Goal: Task Accomplishment & Management: Use online tool/utility

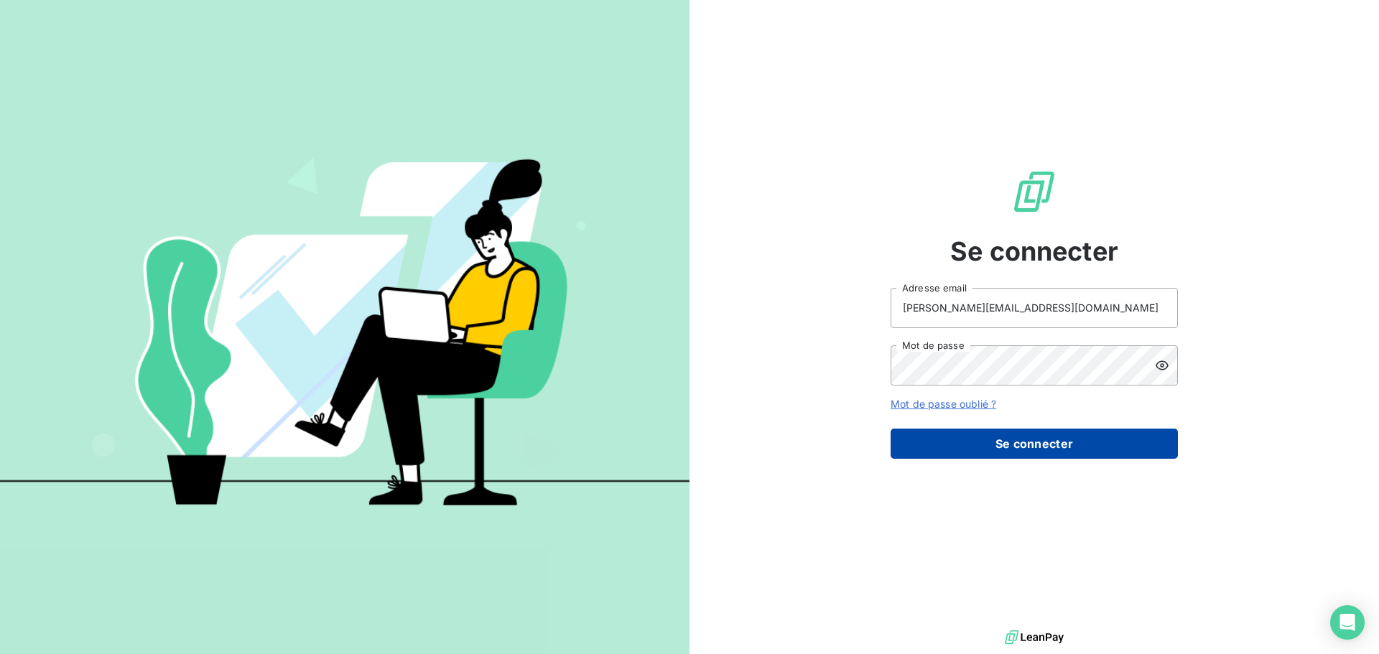
click at [940, 445] on button "Se connecter" at bounding box center [1034, 444] width 287 height 30
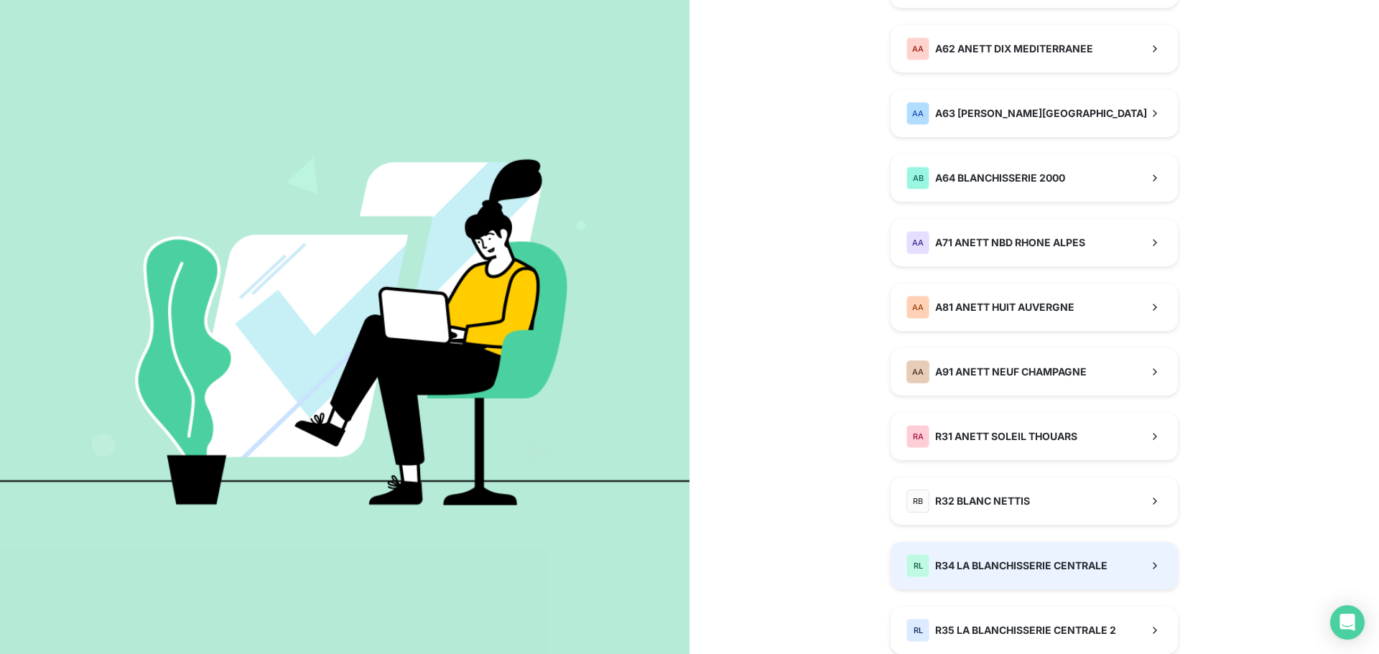
scroll to position [1019, 0]
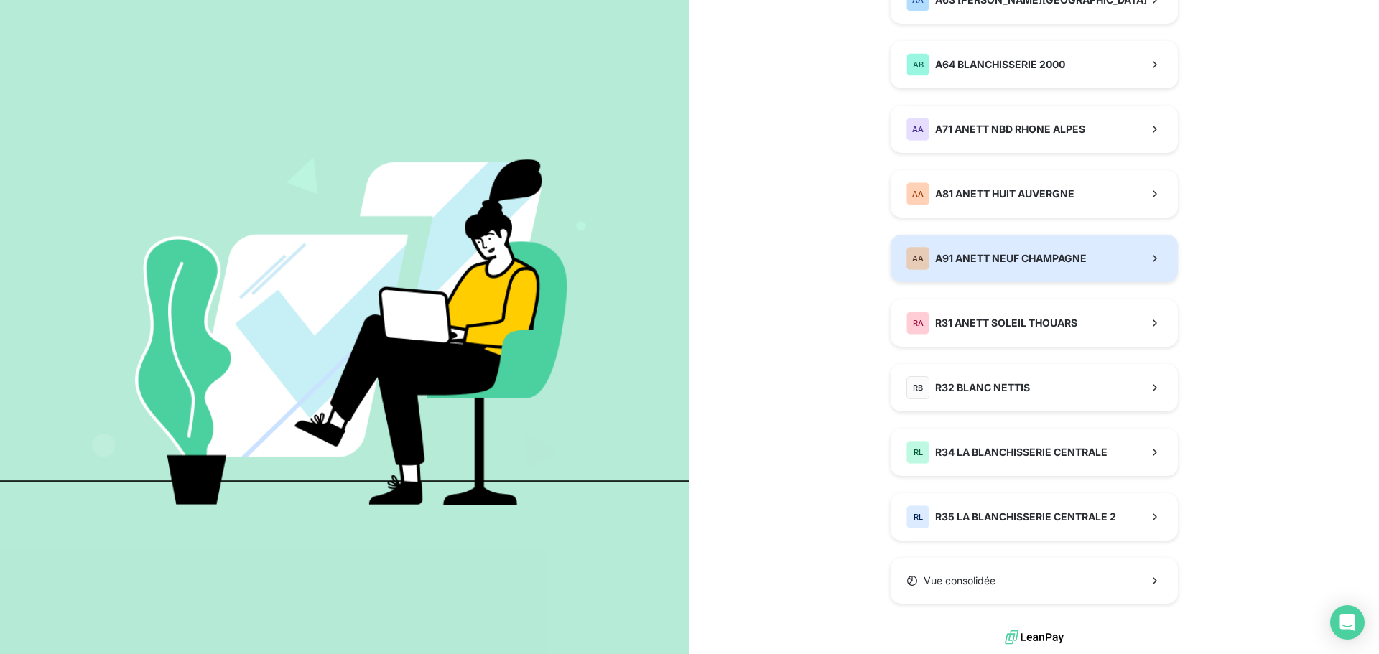
click at [940, 256] on span "A91 ANETT NEUF CHAMPAGNE" at bounding box center [1011, 258] width 152 height 14
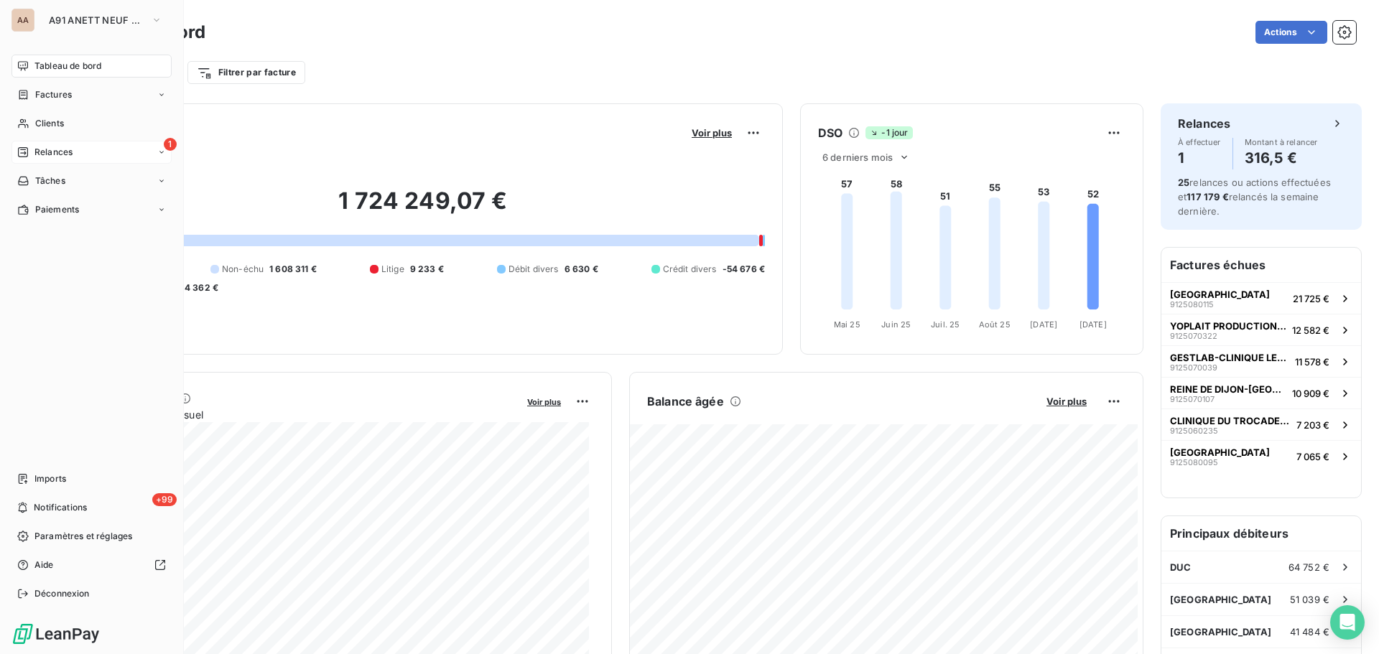
drag, startPoint x: 38, startPoint y: 153, endPoint x: 48, endPoint y: 156, distance: 10.5
click at [39, 153] on span "Relances" at bounding box center [53, 152] width 38 height 13
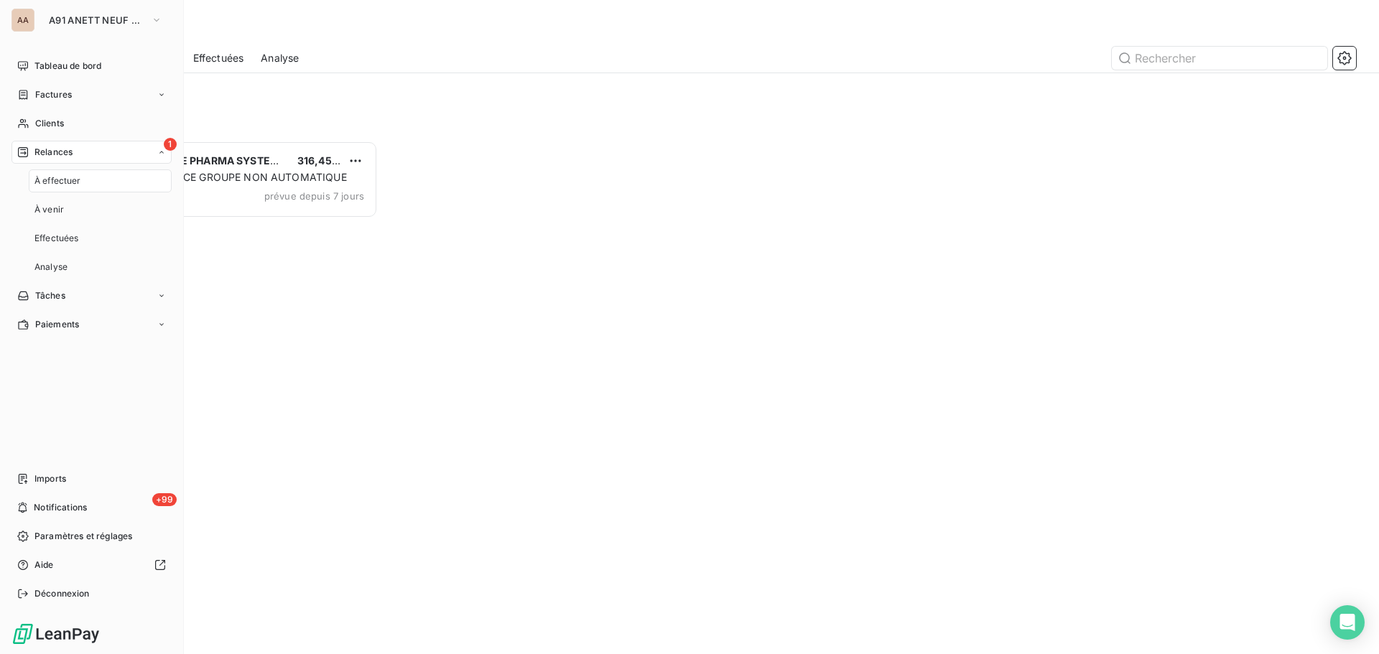
scroll to position [503, 298]
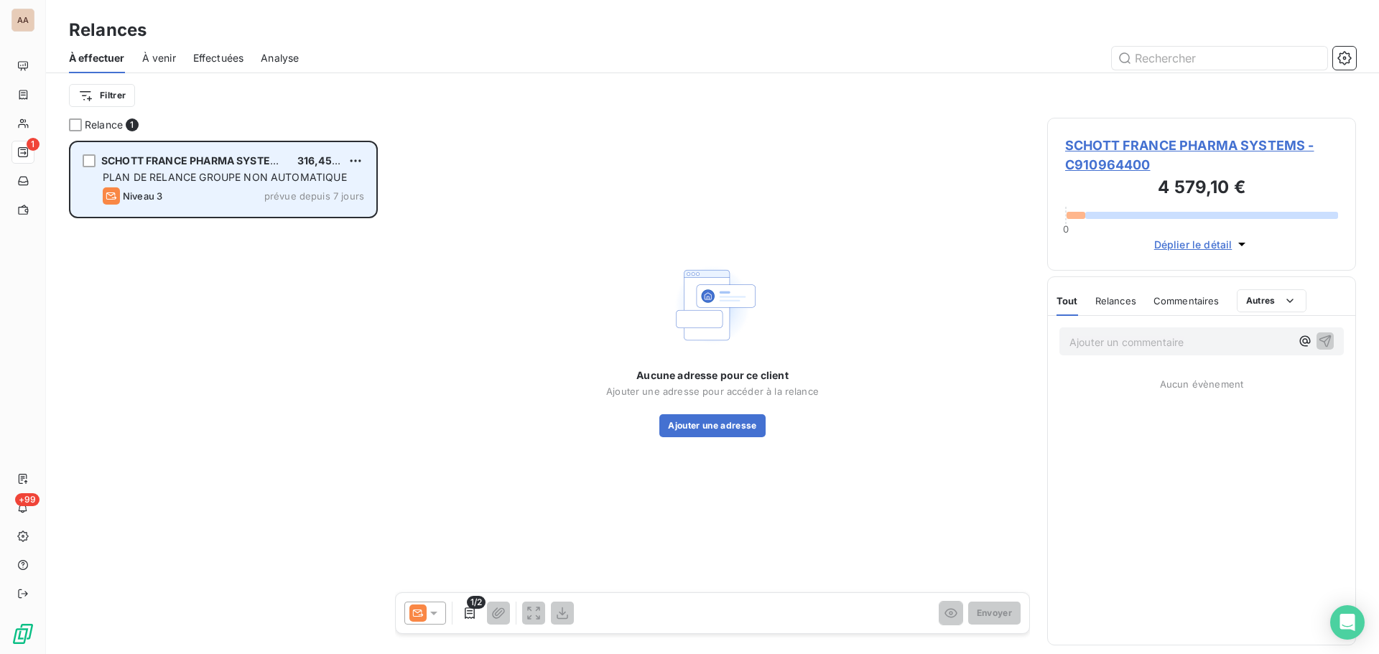
click at [194, 194] on div "Niveau 3 prévue depuis 7 jours" at bounding box center [233, 195] width 261 height 17
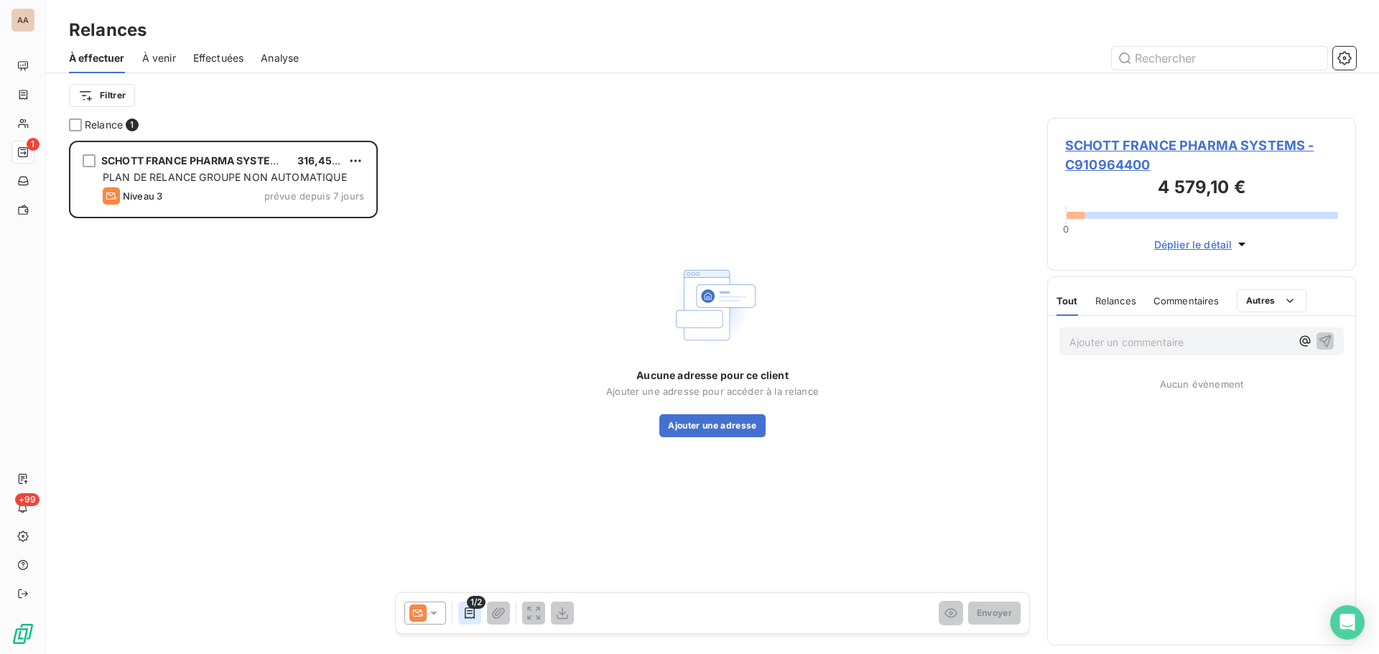
click at [466, 488] on icon "button" at bounding box center [470, 613] width 14 height 14
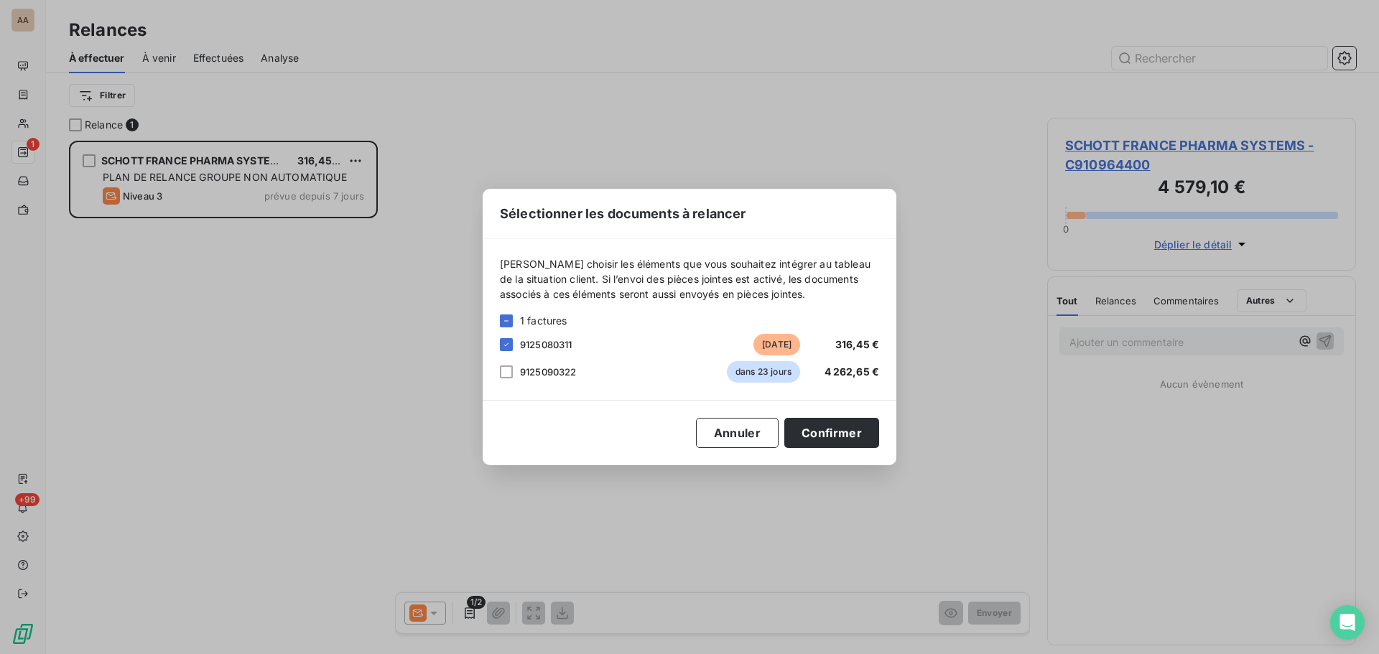
click at [471, 488] on div "Sélectionner les documents à relancer [PERSON_NAME] choisir les éléments que vo…" at bounding box center [689, 327] width 1379 height 654
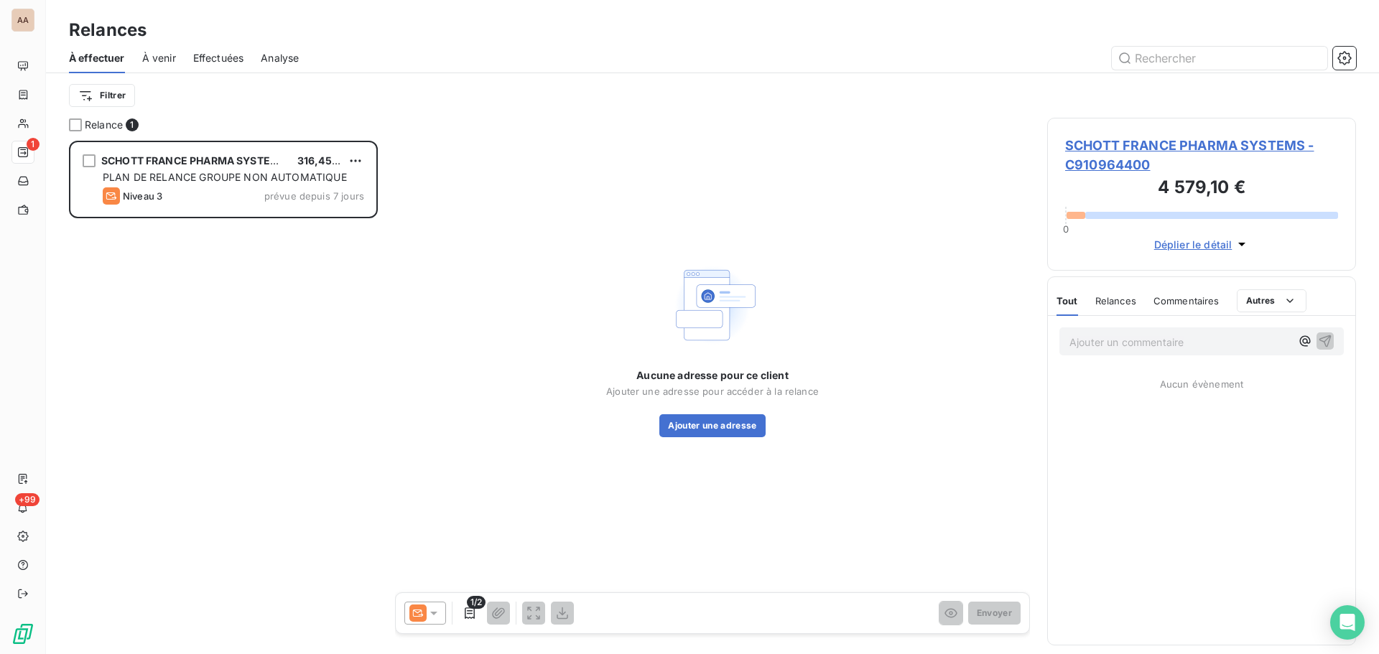
click at [471, 488] on icon "button" at bounding box center [470, 613] width 14 height 14
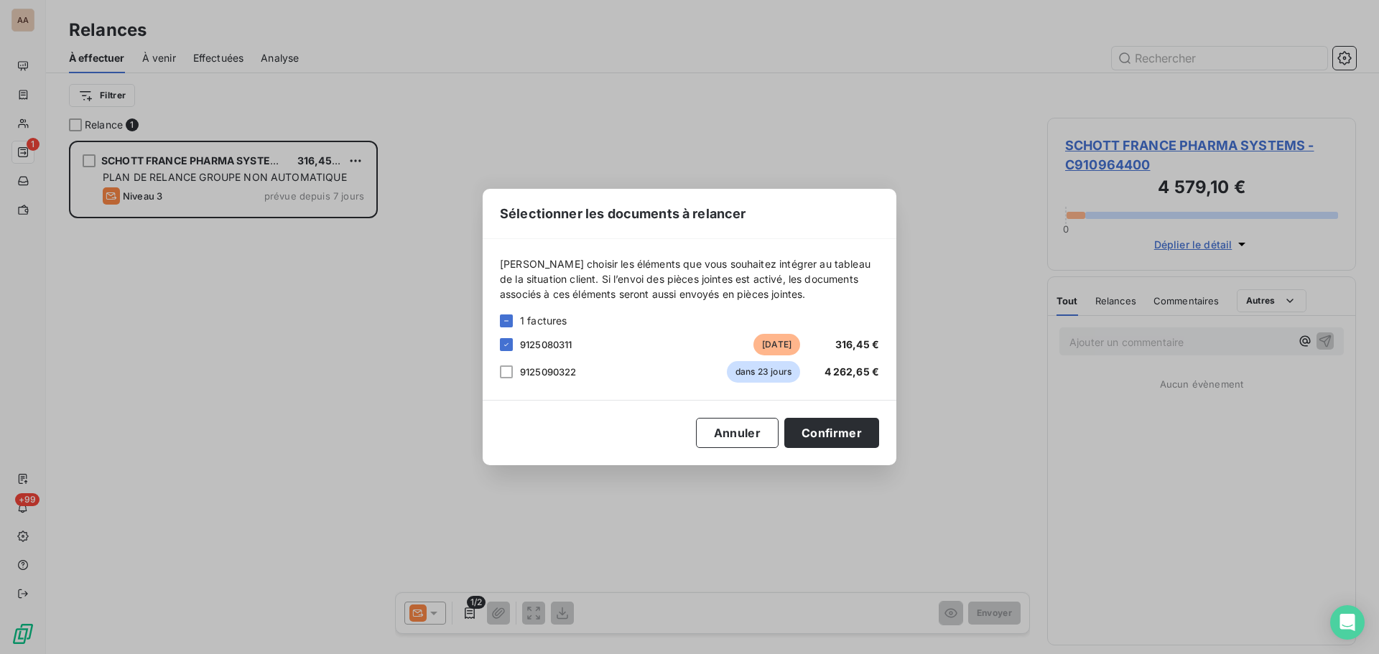
click at [833, 488] on div "Sélectionner les documents à relancer [PERSON_NAME] choisir les éléments que vo…" at bounding box center [689, 327] width 1379 height 654
